Goal: Task Accomplishment & Management: Complete application form

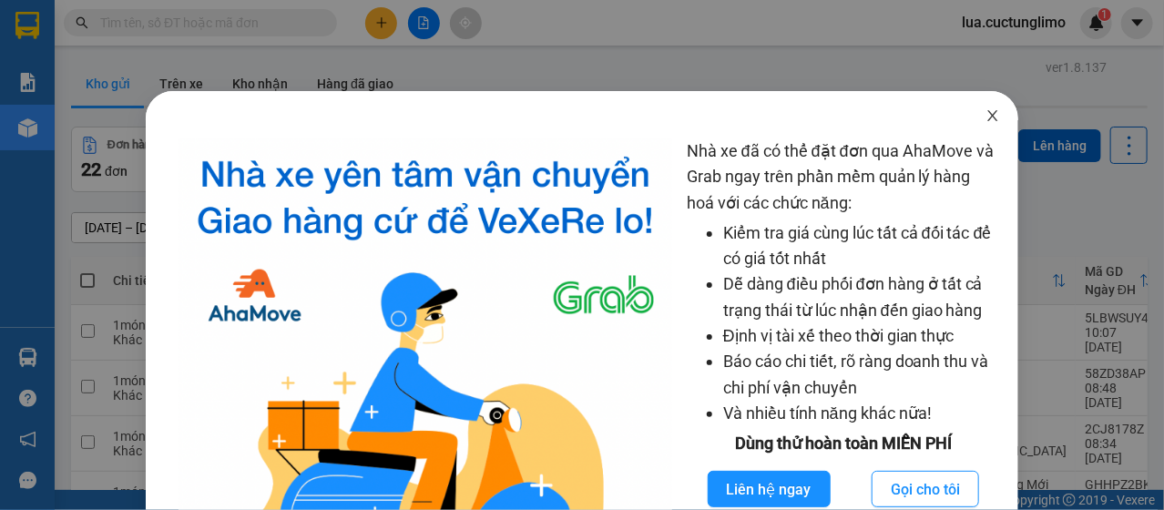
click at [985, 117] on icon "close" at bounding box center [992, 115] width 15 height 15
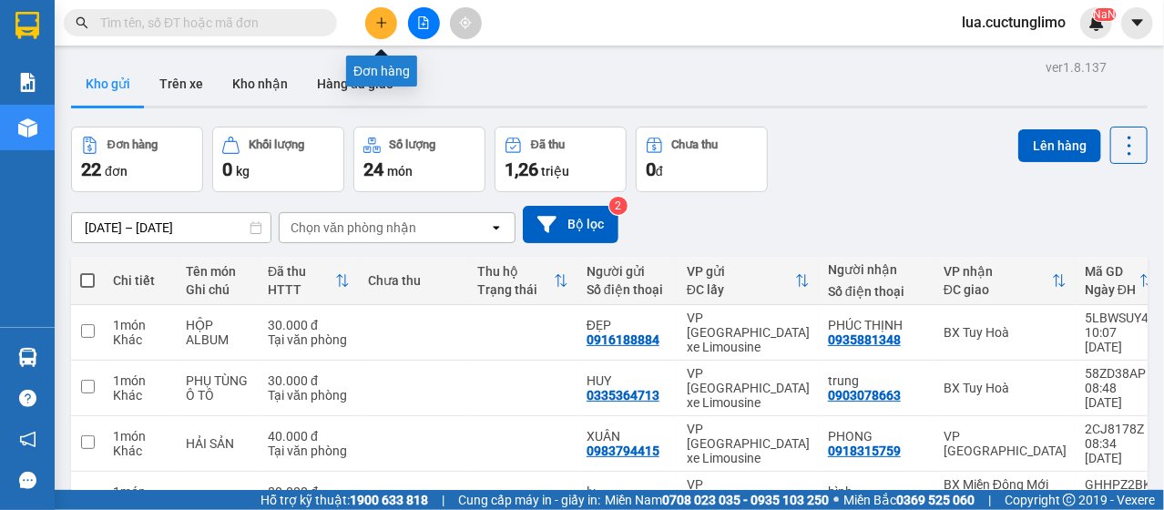
click at [386, 29] on button at bounding box center [381, 23] width 32 height 32
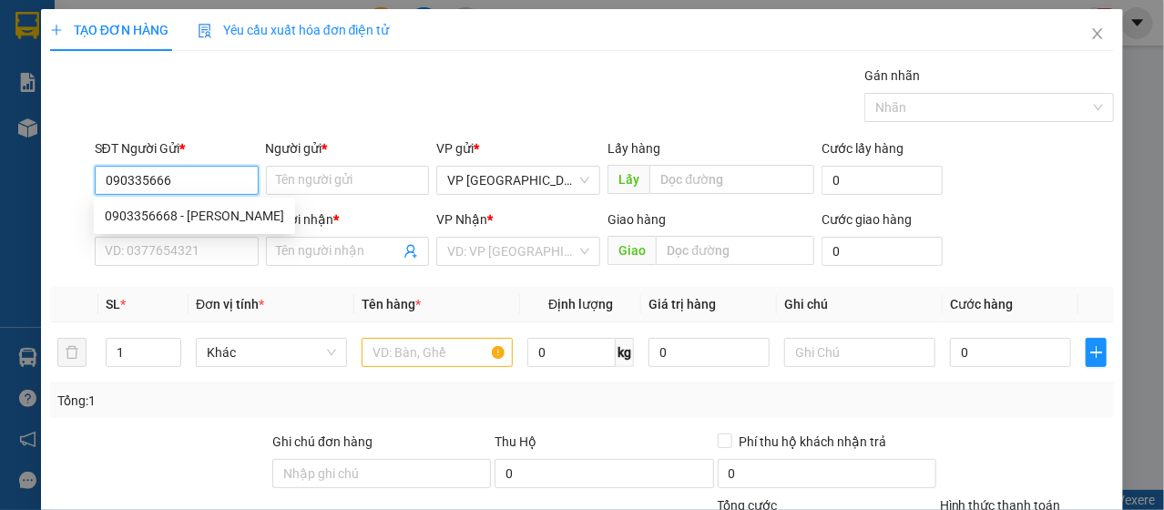
type input "0903356668"
click at [204, 207] on div "0903356668 - [PERSON_NAME]" at bounding box center [194, 216] width 179 height 20
type input "TUẤN ANH"
type input "0905046048"
type input "trung"
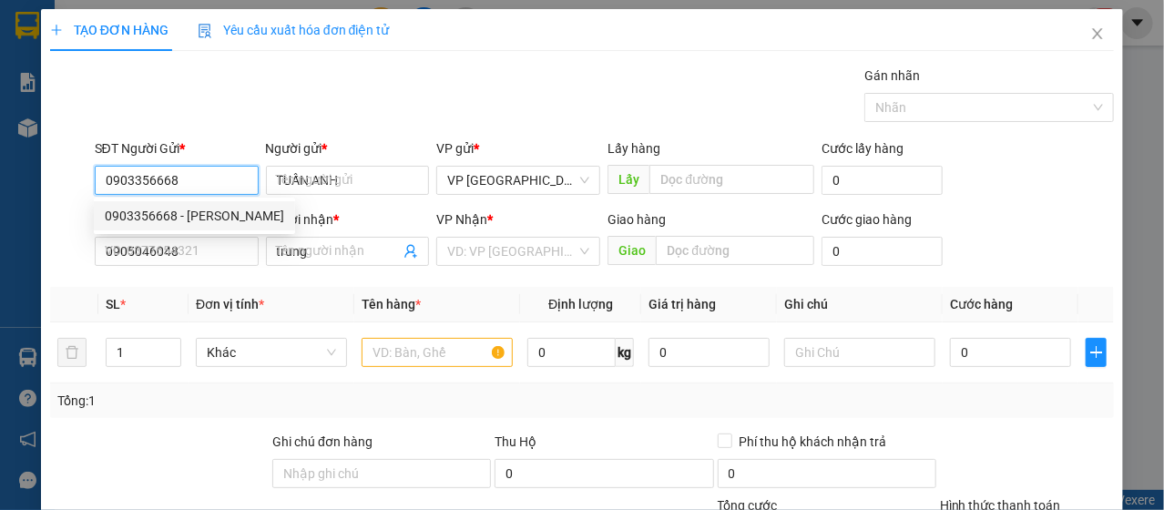
type input "100.000"
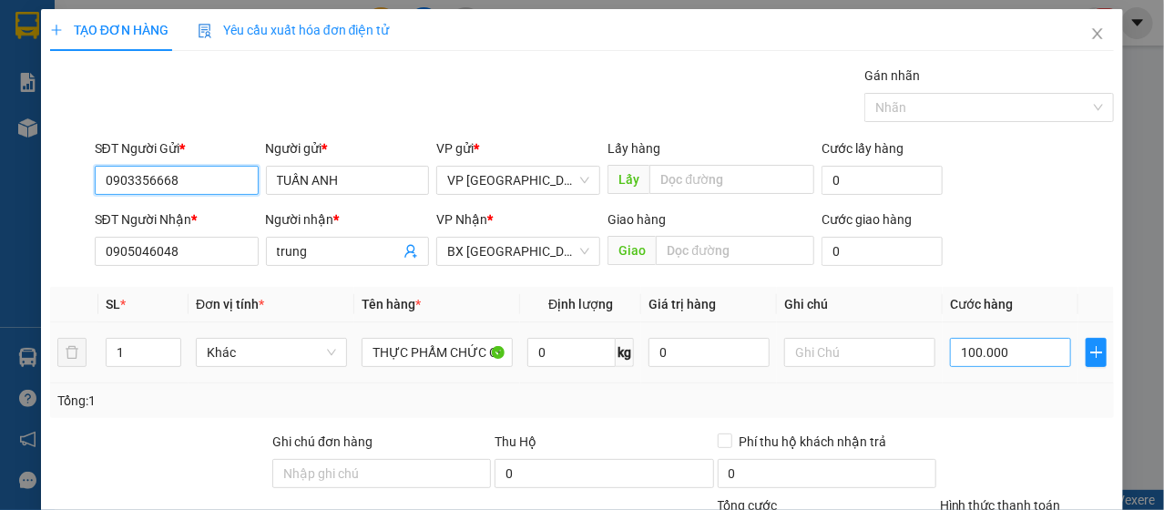
type input "0903356668"
click at [1001, 361] on input "100.000" at bounding box center [1010, 352] width 121 height 29
type input "8"
type input "80"
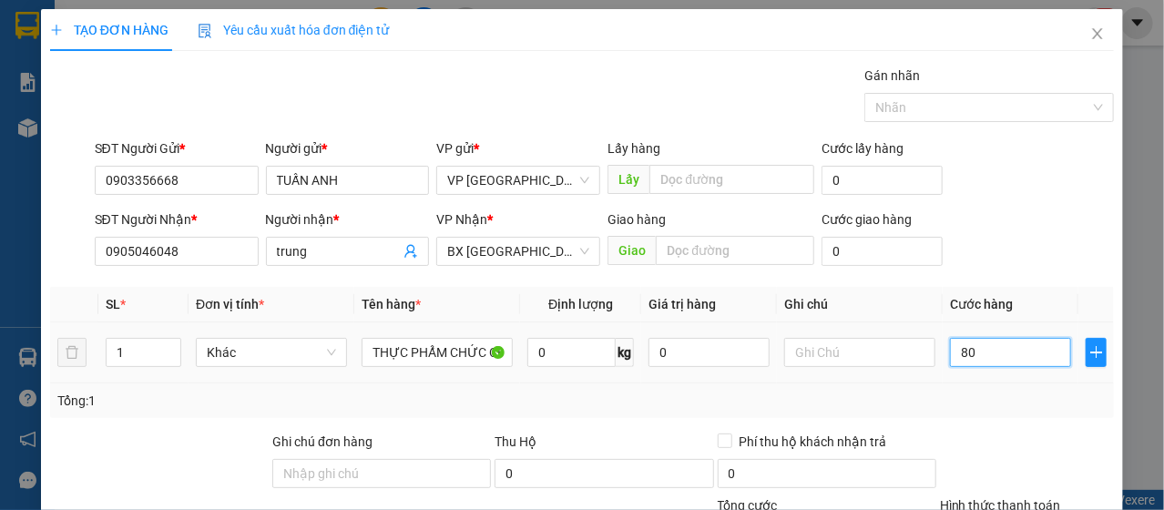
type input "80"
type input "800"
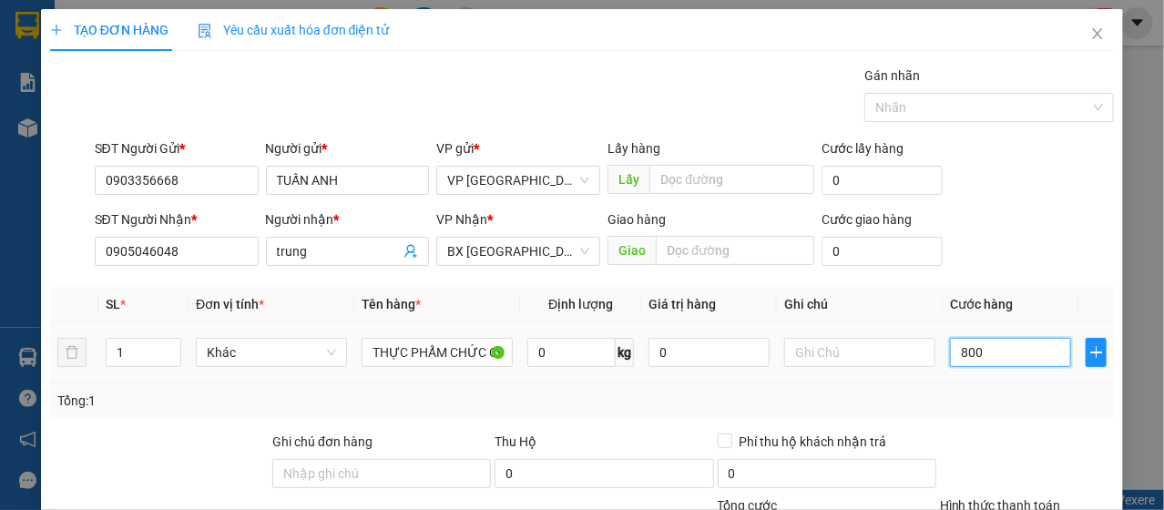
type input "8.000"
type input "80.000"
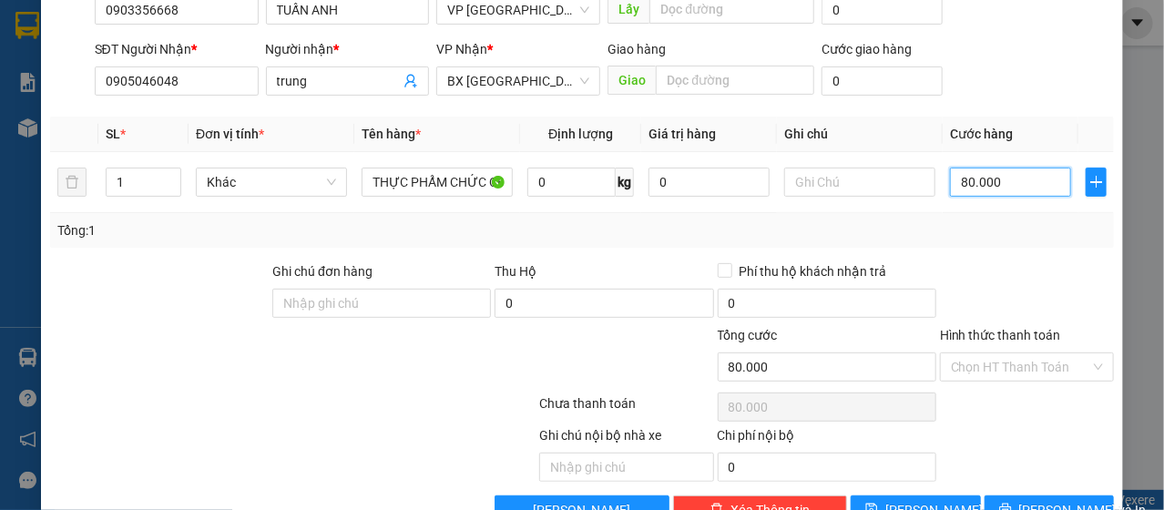
scroll to position [219, 0]
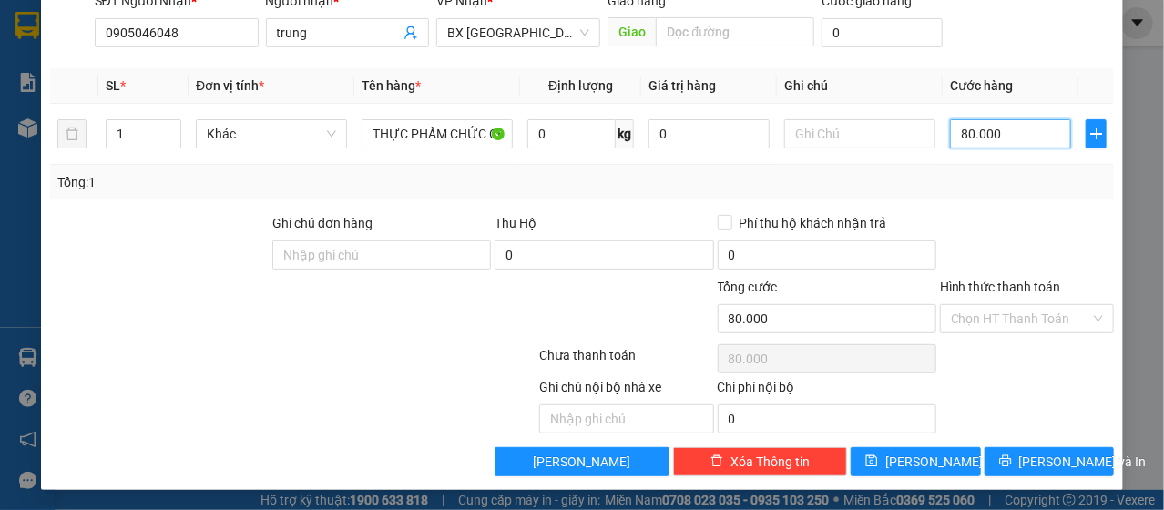
type input "80.000"
click at [957, 299] on div "Hình thức thanh toán" at bounding box center [1027, 290] width 174 height 27
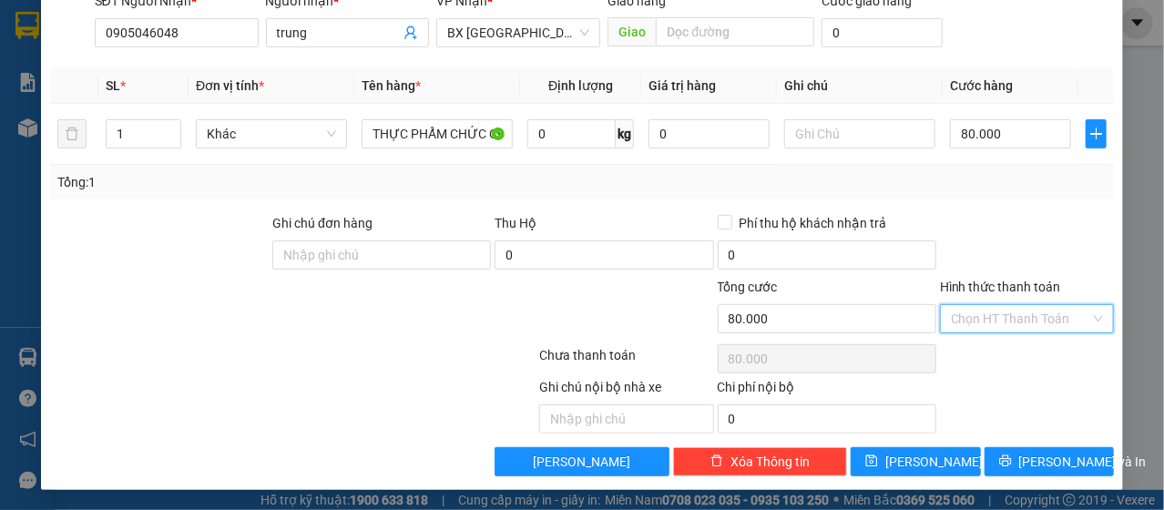
click at [1003, 315] on input "Hình thức thanh toán" at bounding box center [1020, 318] width 139 height 27
click at [995, 343] on div "Tại văn phòng" at bounding box center [1015, 353] width 150 height 20
type input "0"
click at [1057, 464] on span "[PERSON_NAME] và In" at bounding box center [1083, 462] width 128 height 20
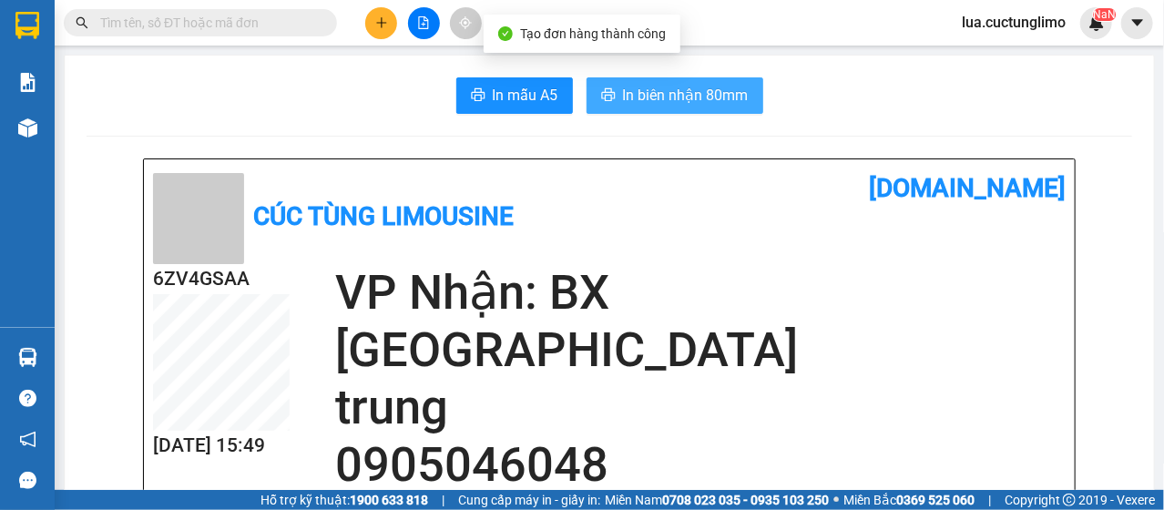
click at [646, 93] on span "In biên nhận 80mm" at bounding box center [686, 95] width 126 height 23
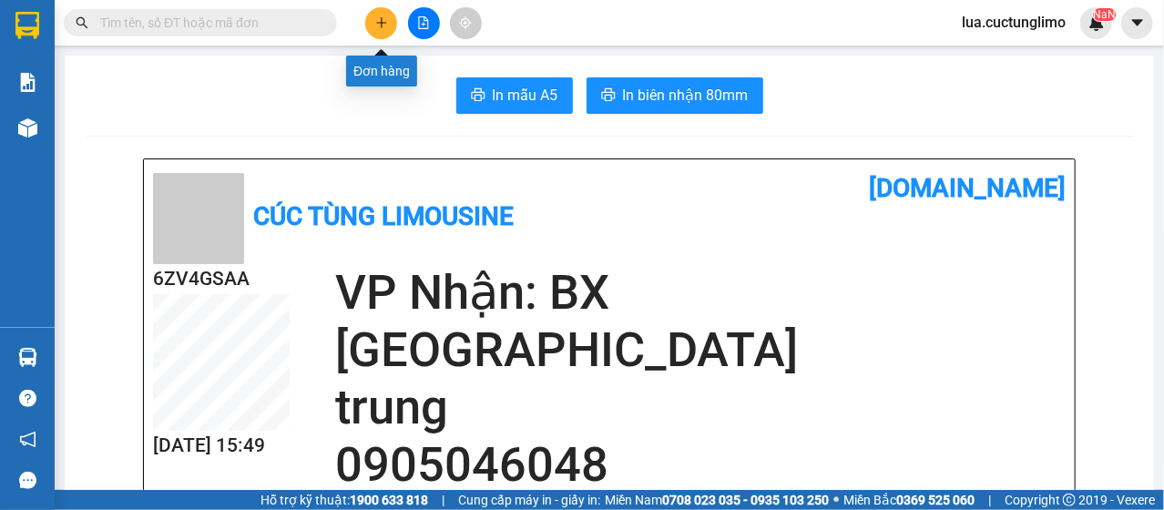
click at [389, 24] on button at bounding box center [381, 23] width 32 height 32
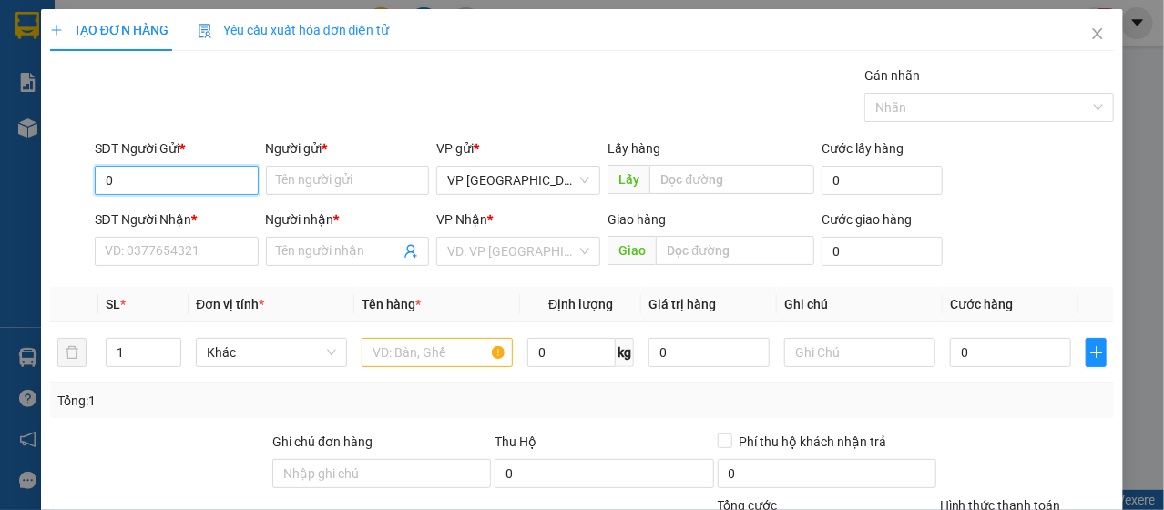
type input "0"
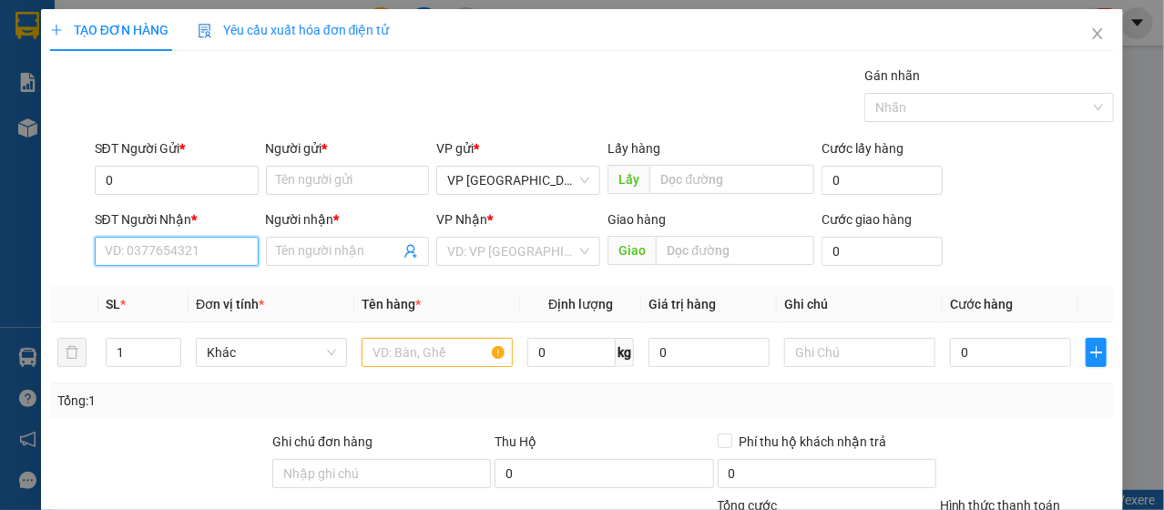
click at [143, 258] on input "SĐT Người Nhận *" at bounding box center [177, 251] width 164 height 29
type input "0364699098"
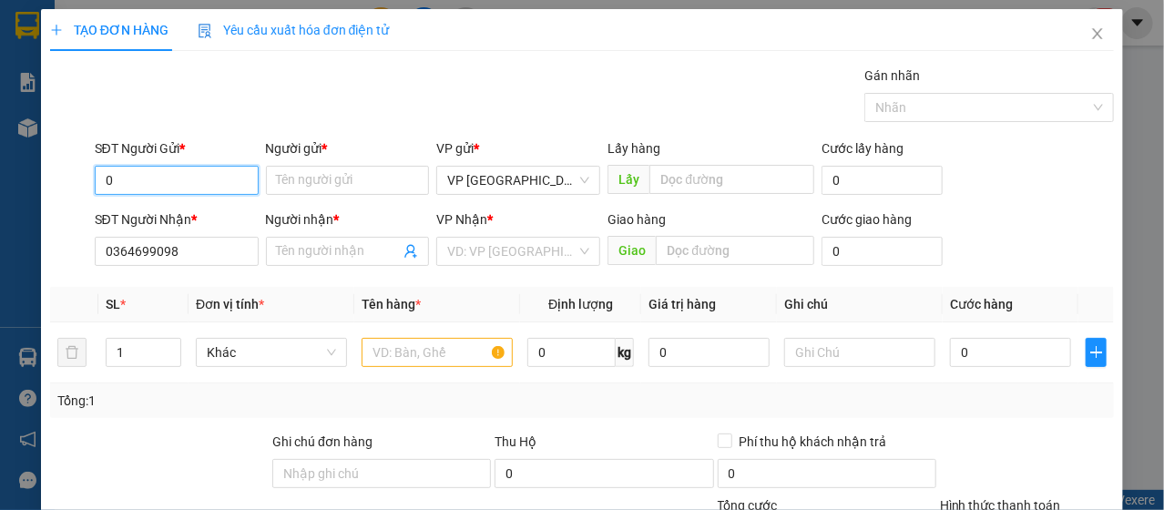
click at [182, 184] on input "0" at bounding box center [177, 180] width 164 height 29
type input "0971168101"
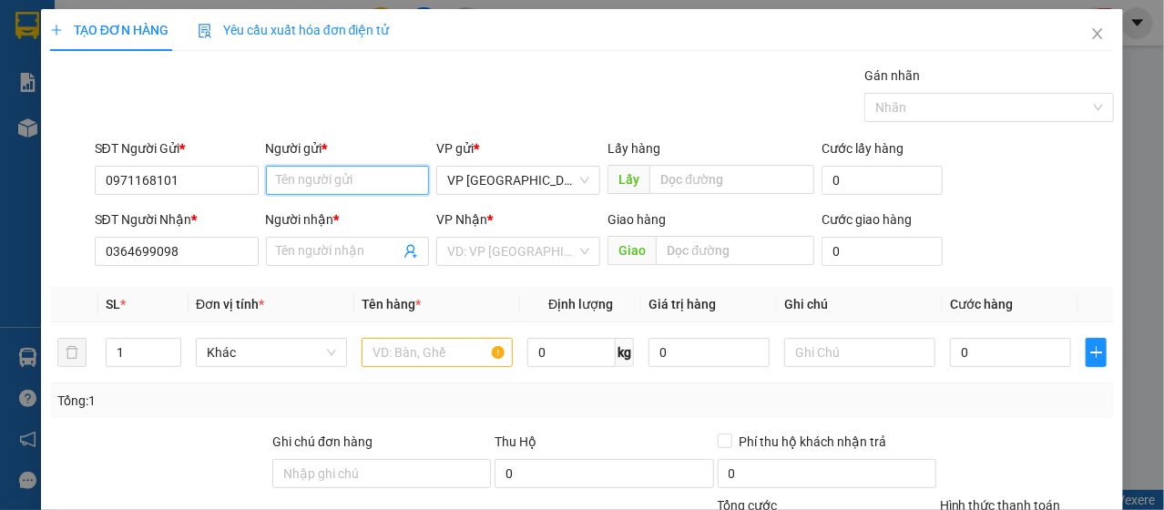
click at [300, 177] on input "Người gửi *" at bounding box center [348, 180] width 164 height 29
type input "d"
type input "s"
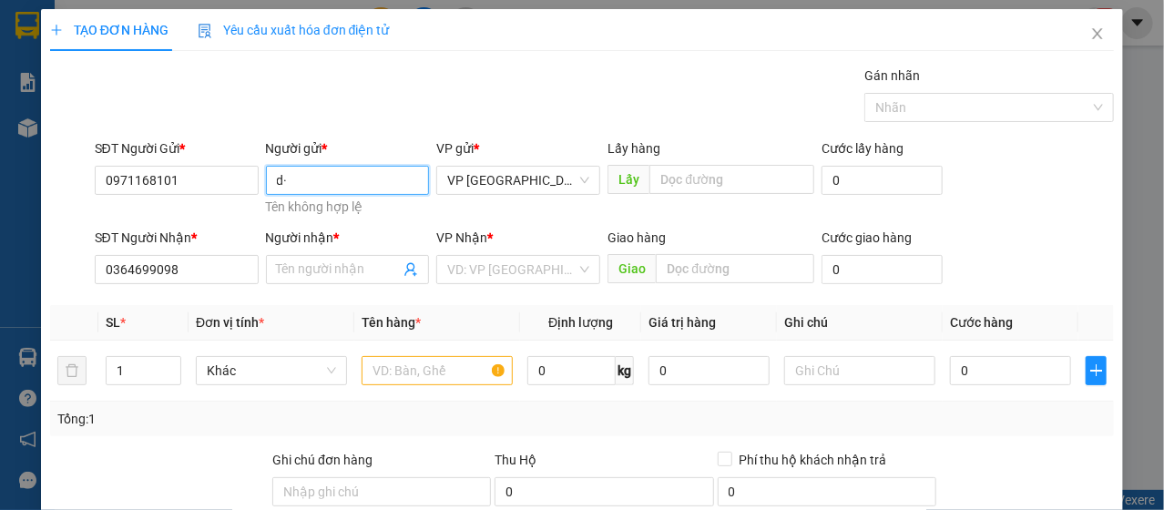
type input "d"
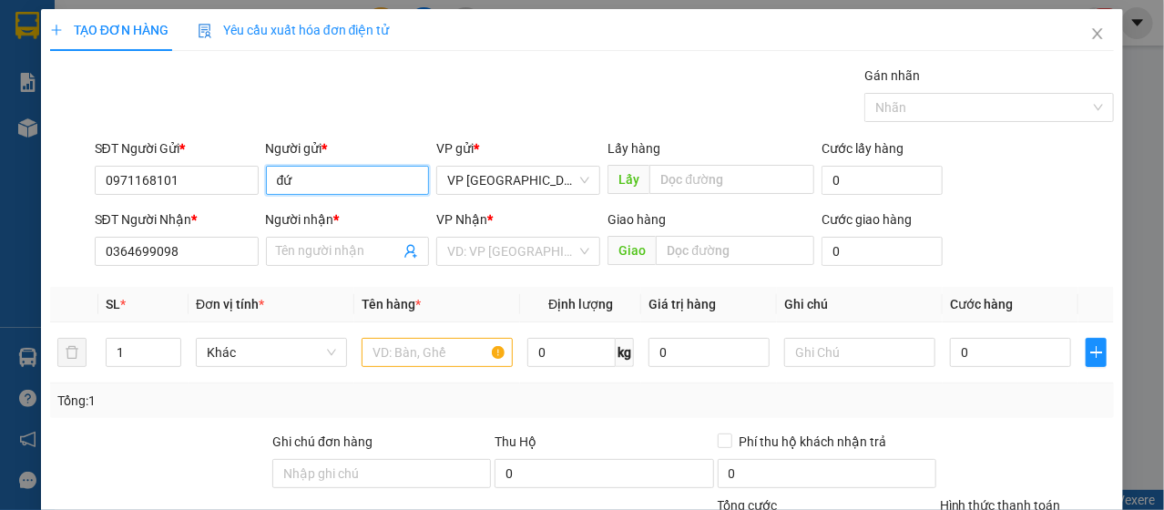
type input "đức"
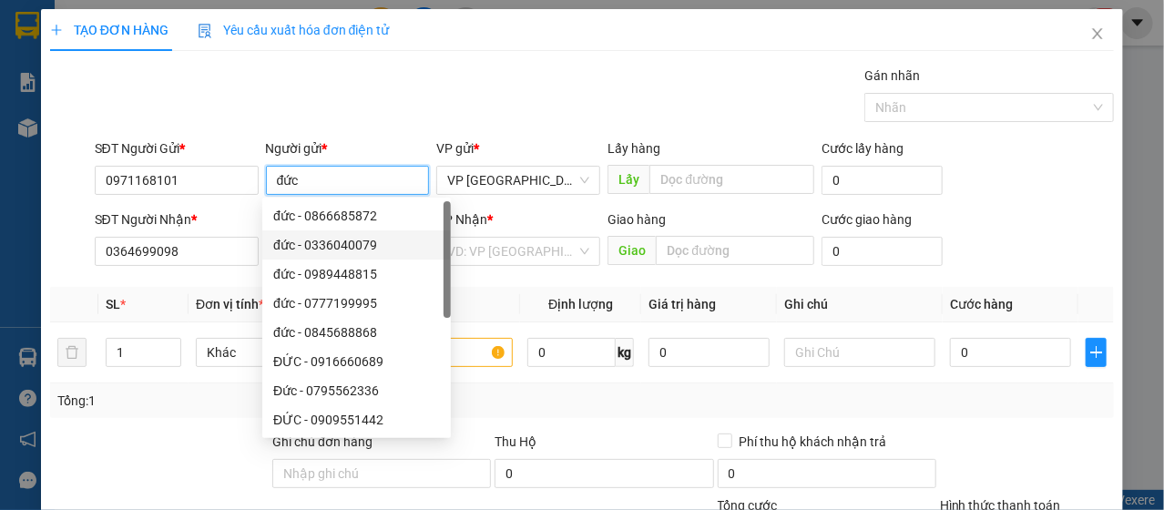
click at [322, 251] on div "đức - 0336040079" at bounding box center [356, 245] width 167 height 20
type input "0336040079"
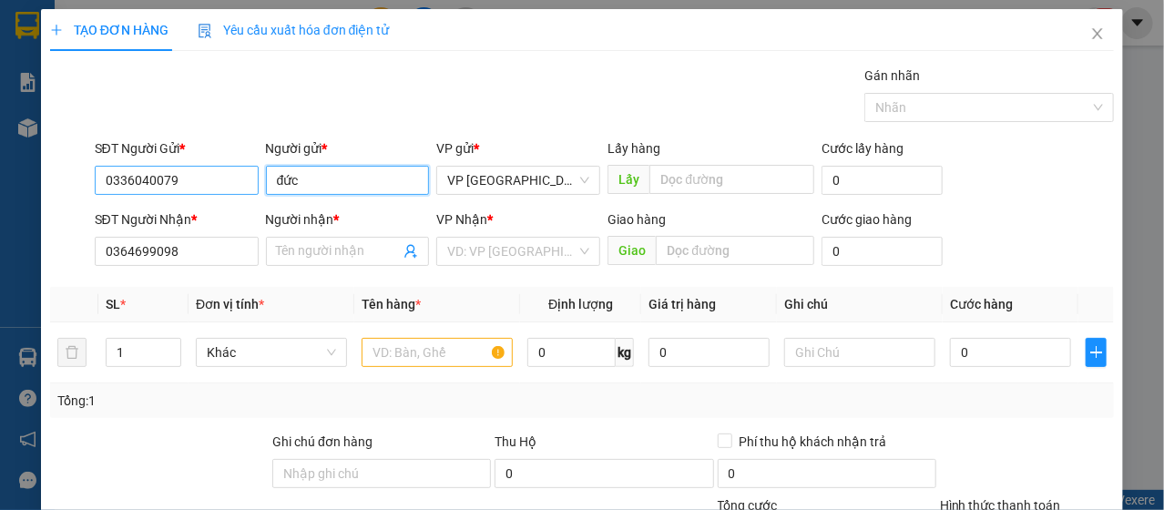
type input "đức"
click at [213, 179] on input "0336040079" at bounding box center [177, 180] width 164 height 29
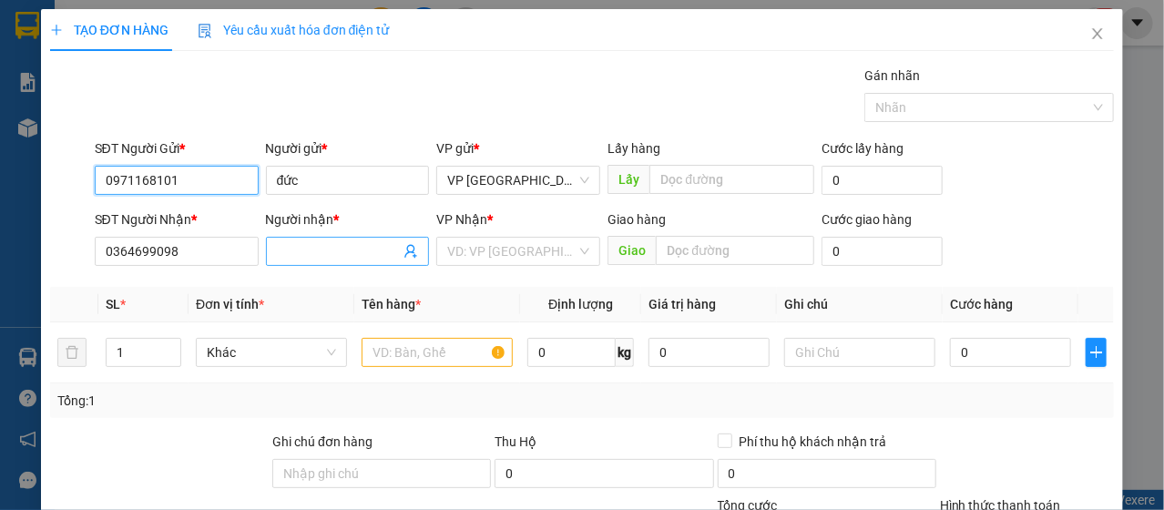
type input "0971168101"
click at [320, 241] on input "Người nhận *" at bounding box center [339, 251] width 124 height 20
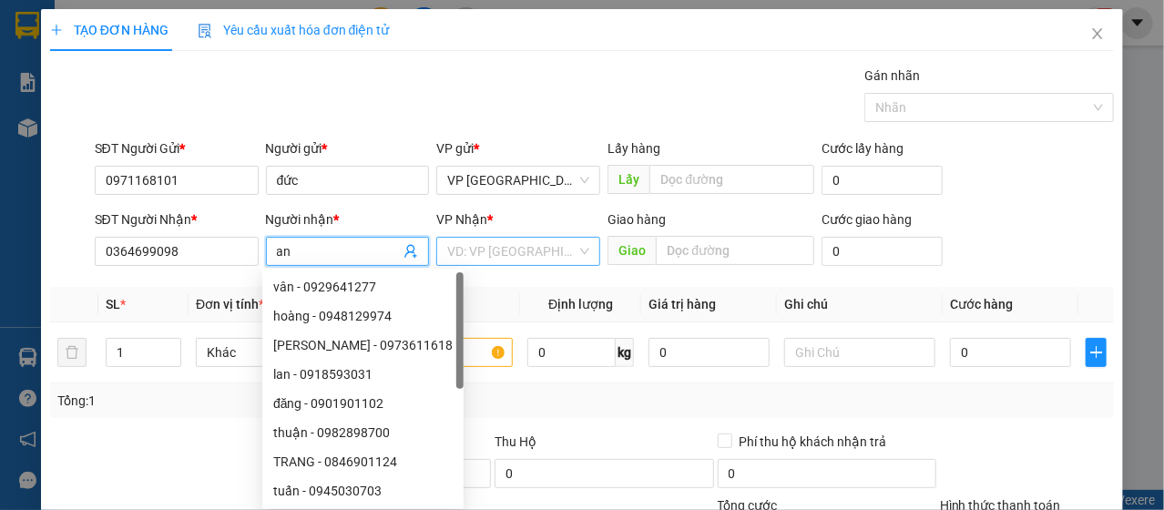
type input "an"
click at [518, 238] on input "search" at bounding box center [511, 251] width 129 height 27
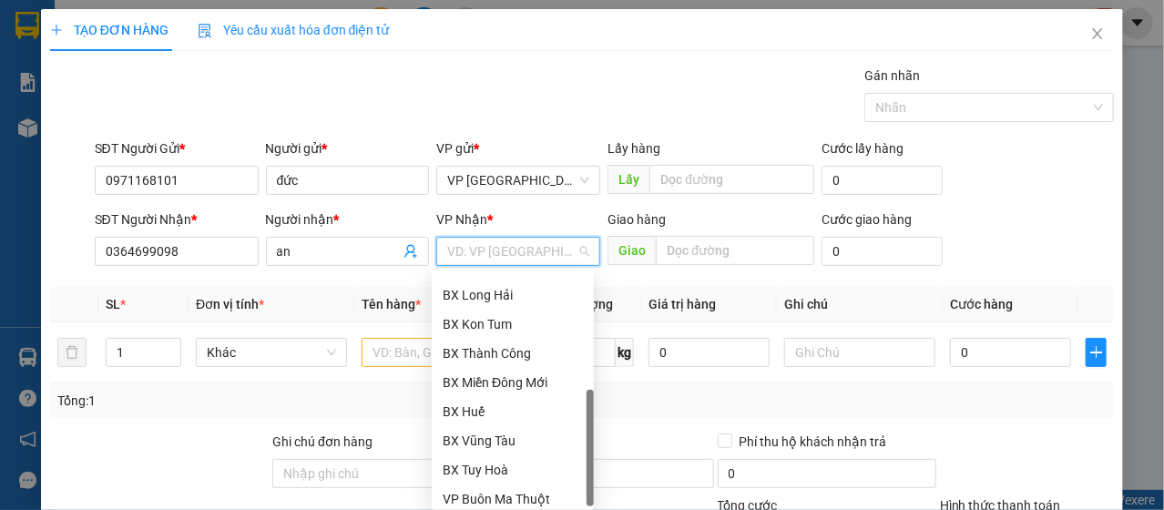
scroll to position [350, 0]
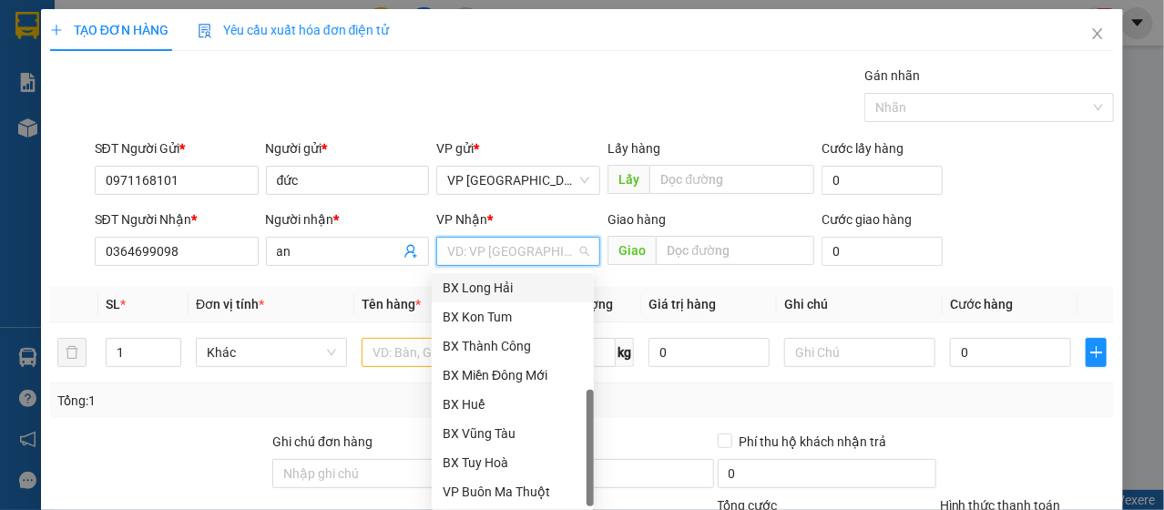
click at [525, 273] on div "BX Long Hải" at bounding box center [513, 287] width 162 height 29
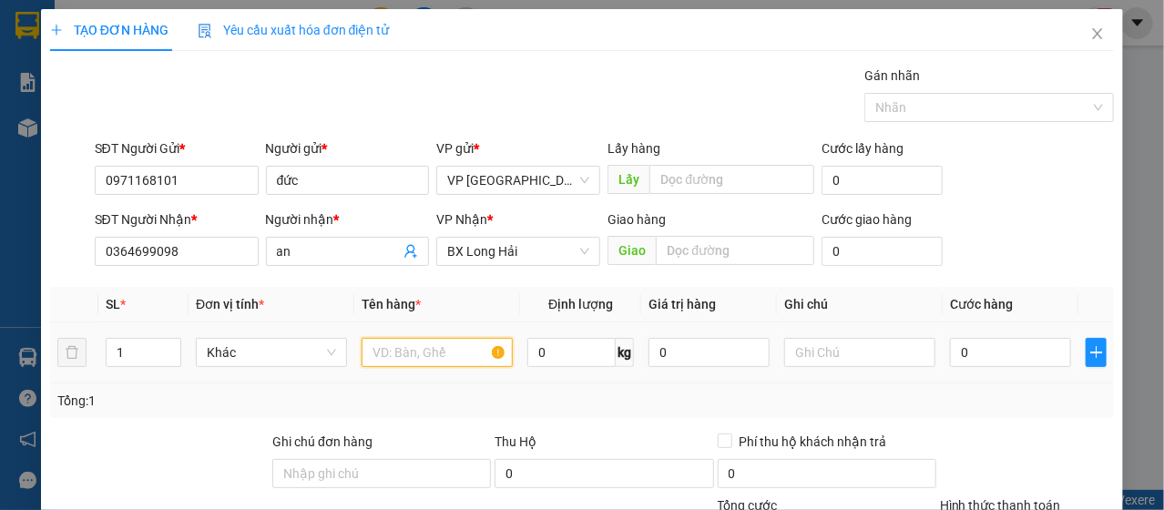
click at [448, 354] on input "text" at bounding box center [437, 352] width 151 height 29
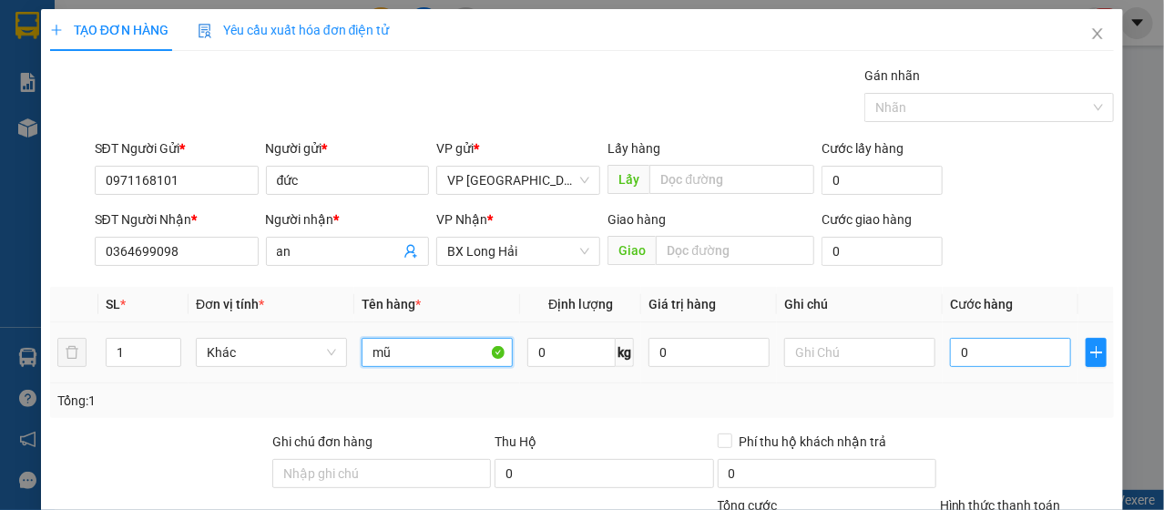
type input "mũ"
click at [967, 343] on input "0" at bounding box center [1010, 352] width 121 height 29
type input "3"
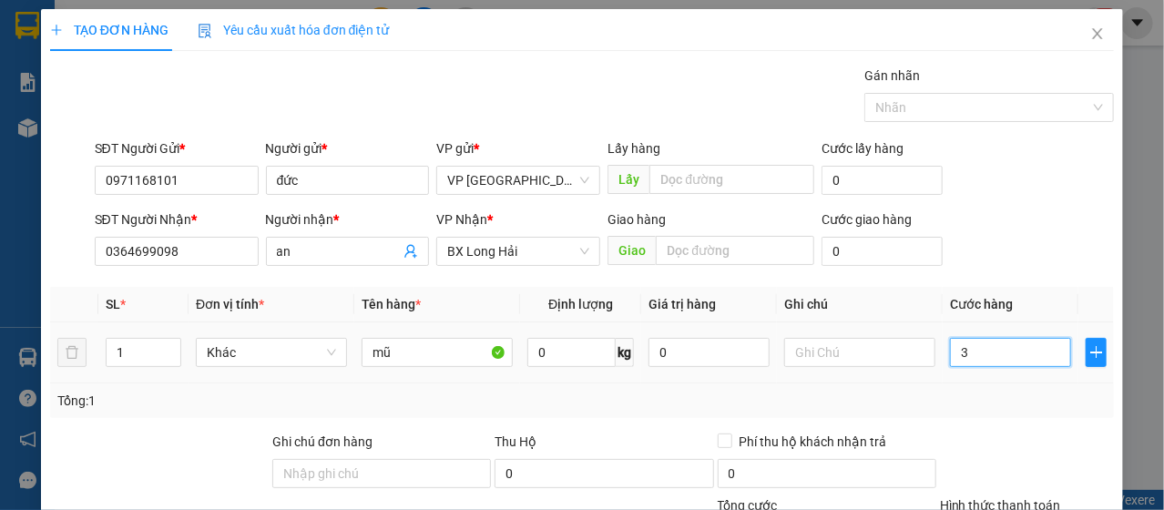
type input "30"
type input "300"
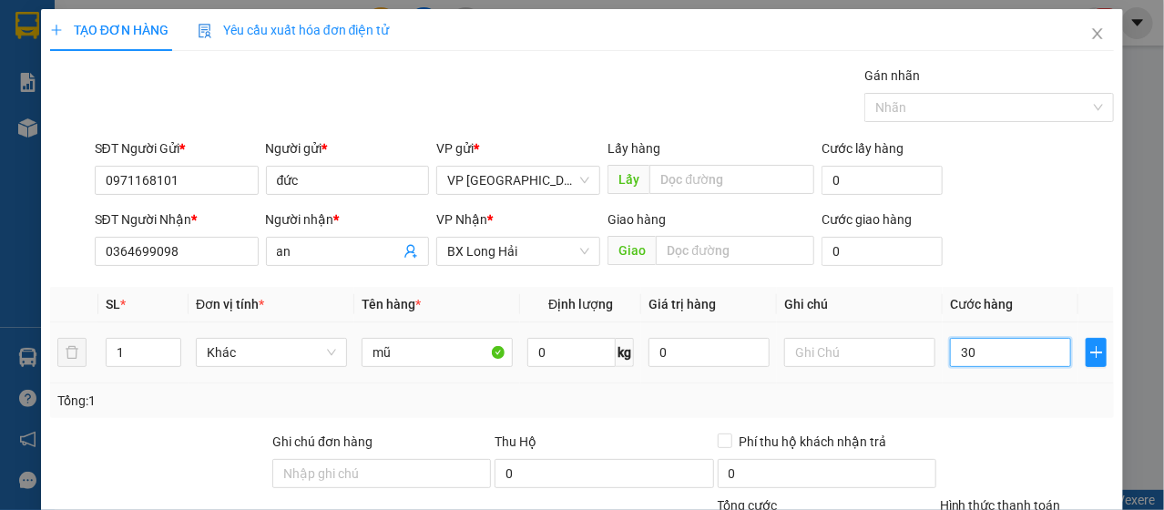
type input "300"
type input "3.000"
type input "30.000"
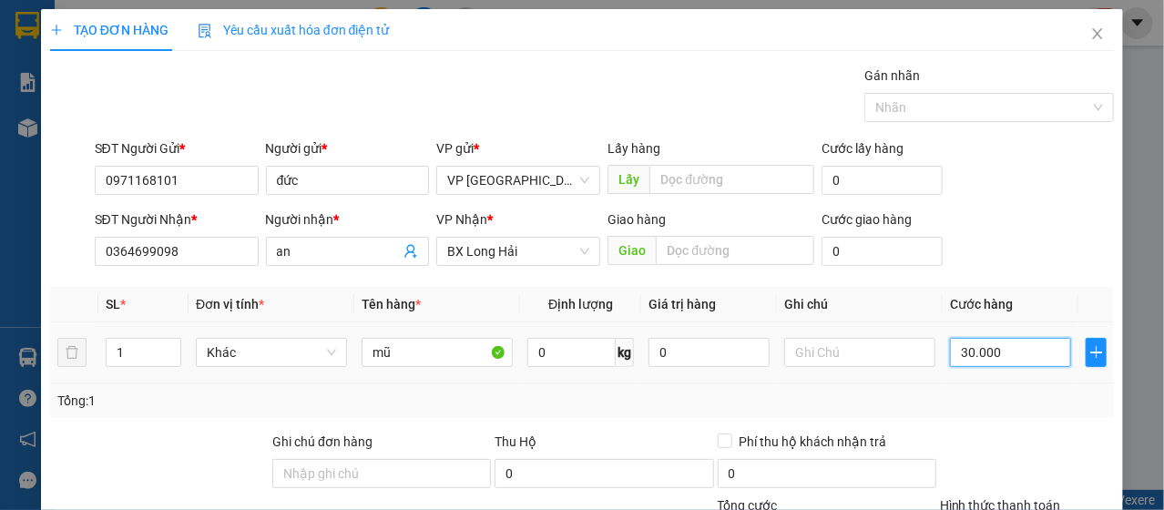
type input "30.000"
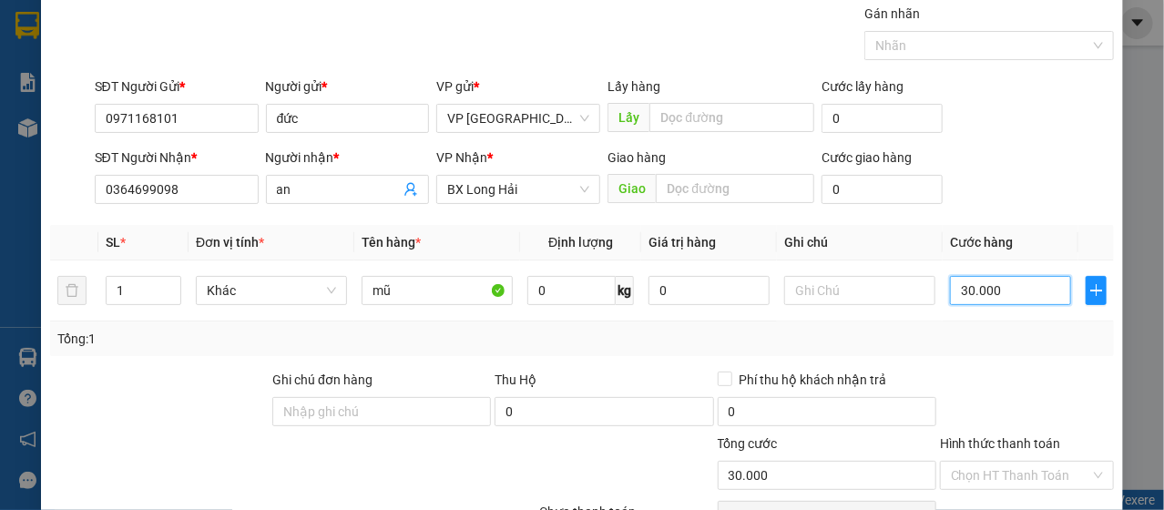
scroll to position [219, 0]
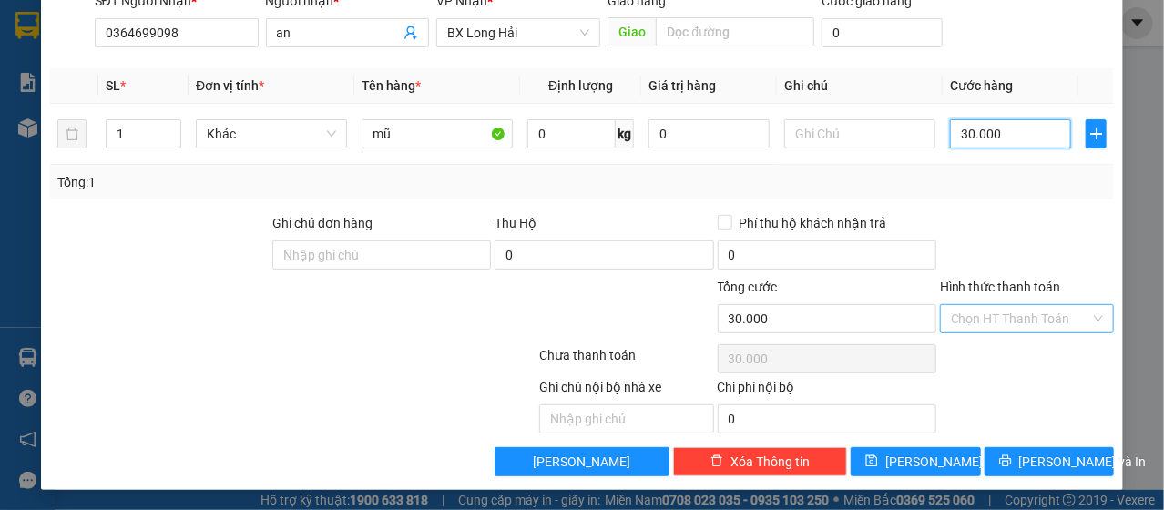
type input "30.000"
click at [1036, 310] on input "Hình thức thanh toán" at bounding box center [1020, 318] width 139 height 27
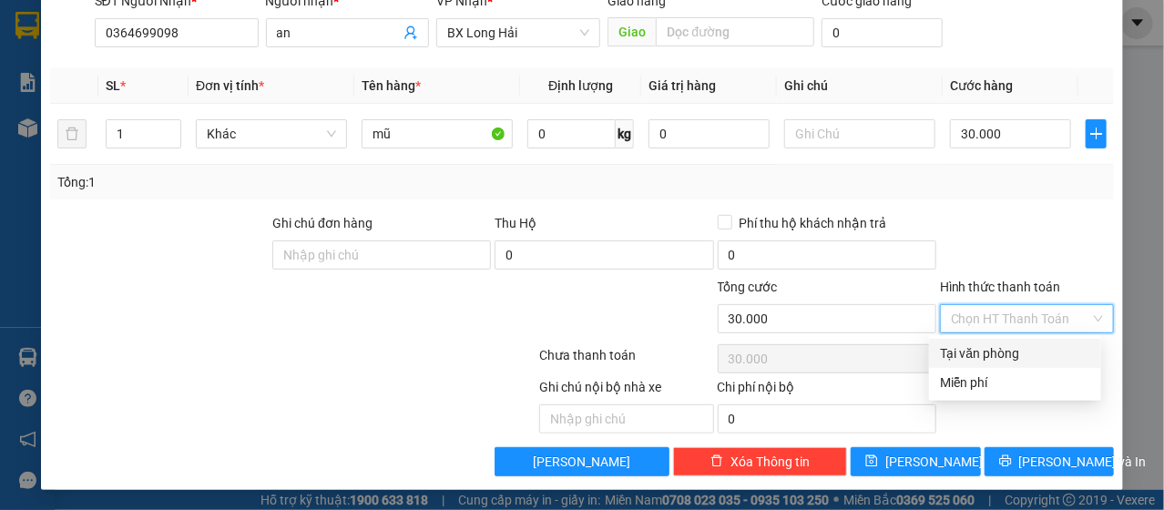
click at [1008, 343] on div "Tại văn phòng" at bounding box center [1015, 353] width 150 height 20
type input "0"
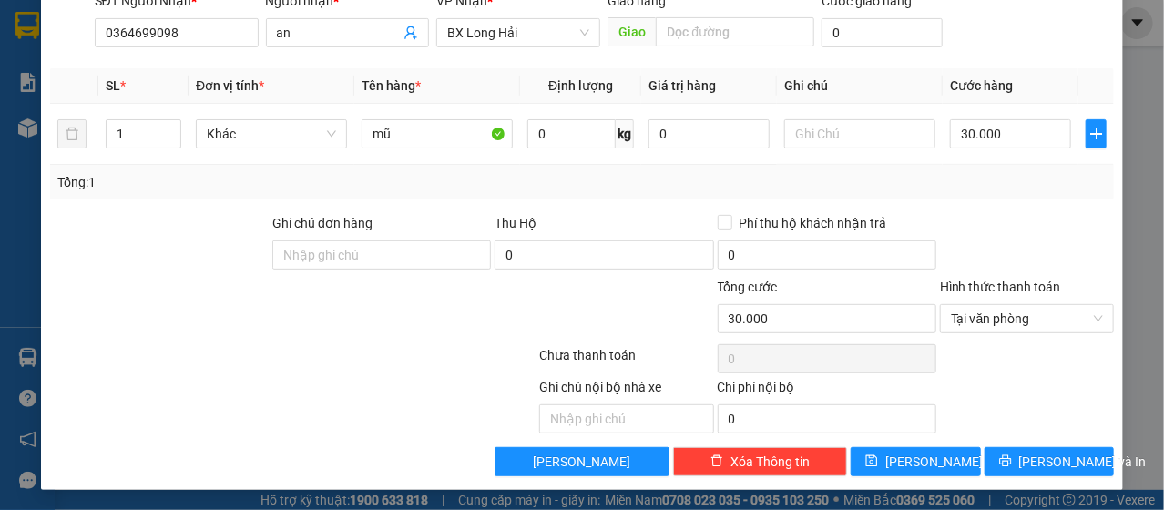
click at [1005, 441] on div "Transit Pickup Surcharge Ids Transit Deliver Surcharge Ids Transit Deliver Surc…" at bounding box center [582, 161] width 1065 height 629
click at [1010, 456] on icon "printer" at bounding box center [1005, 460] width 13 height 13
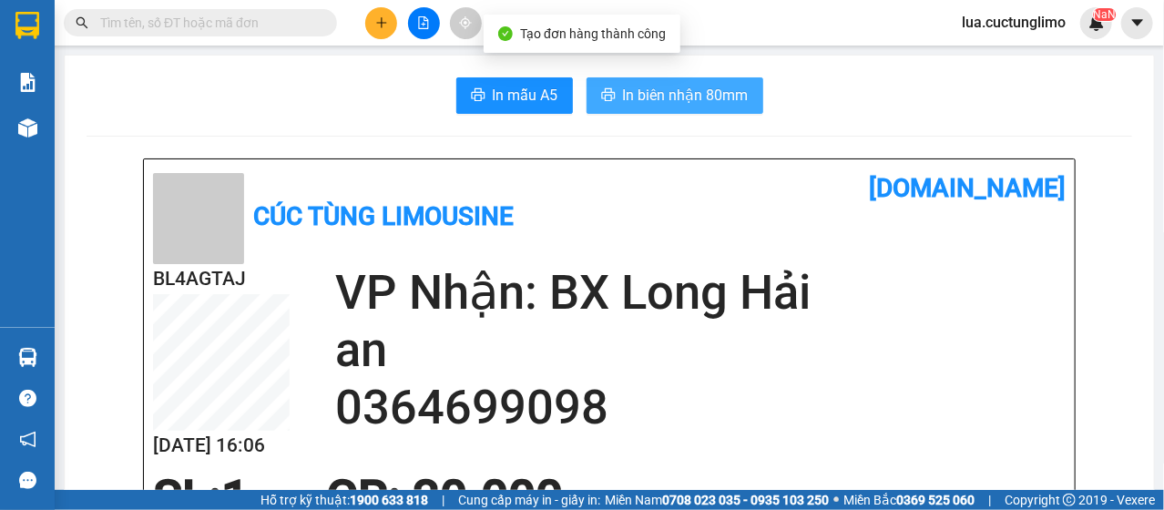
click at [706, 87] on span "In biên nhận 80mm" at bounding box center [686, 95] width 126 height 23
